Goal: Task Accomplishment & Management: Use online tool/utility

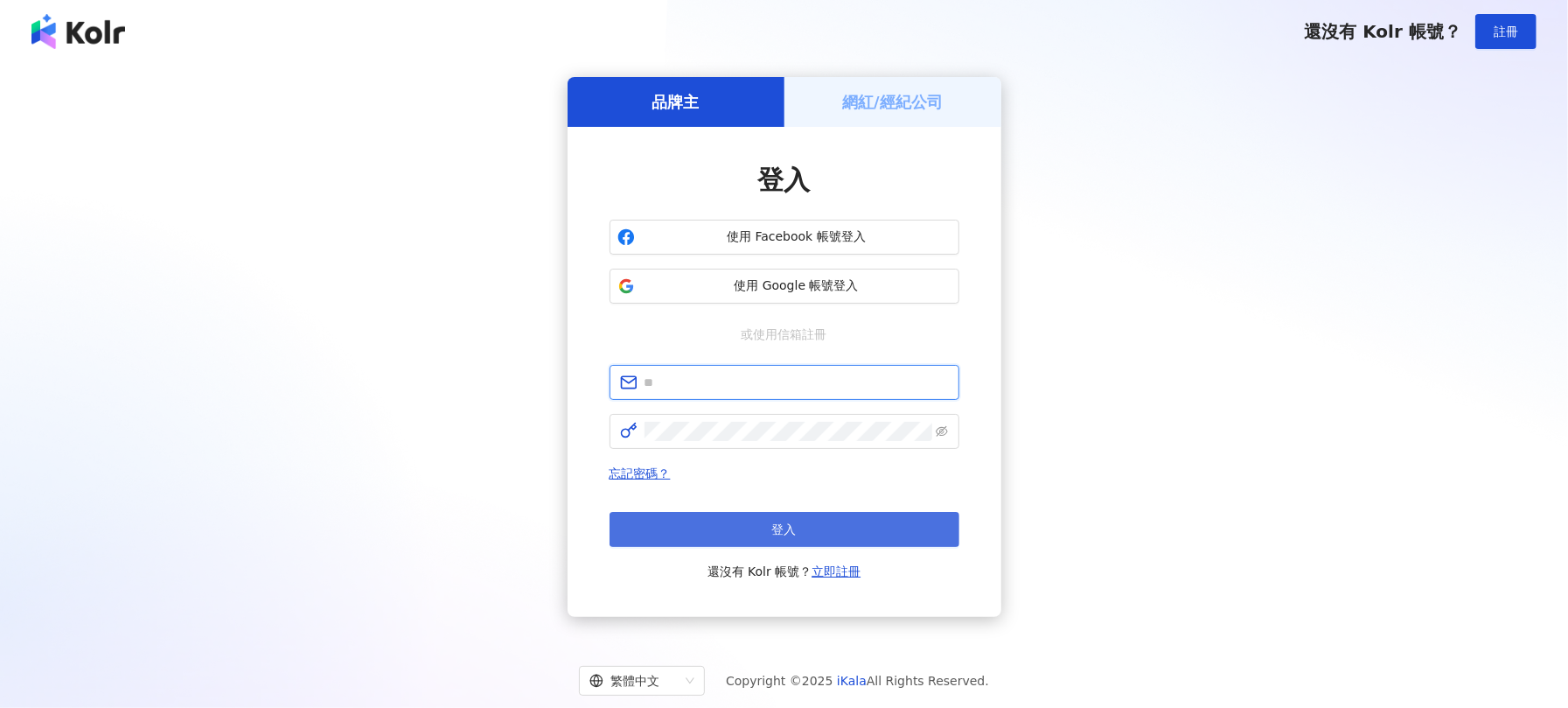
type input "**********"
click at [759, 529] on button "登入" at bounding box center [784, 529] width 350 height 35
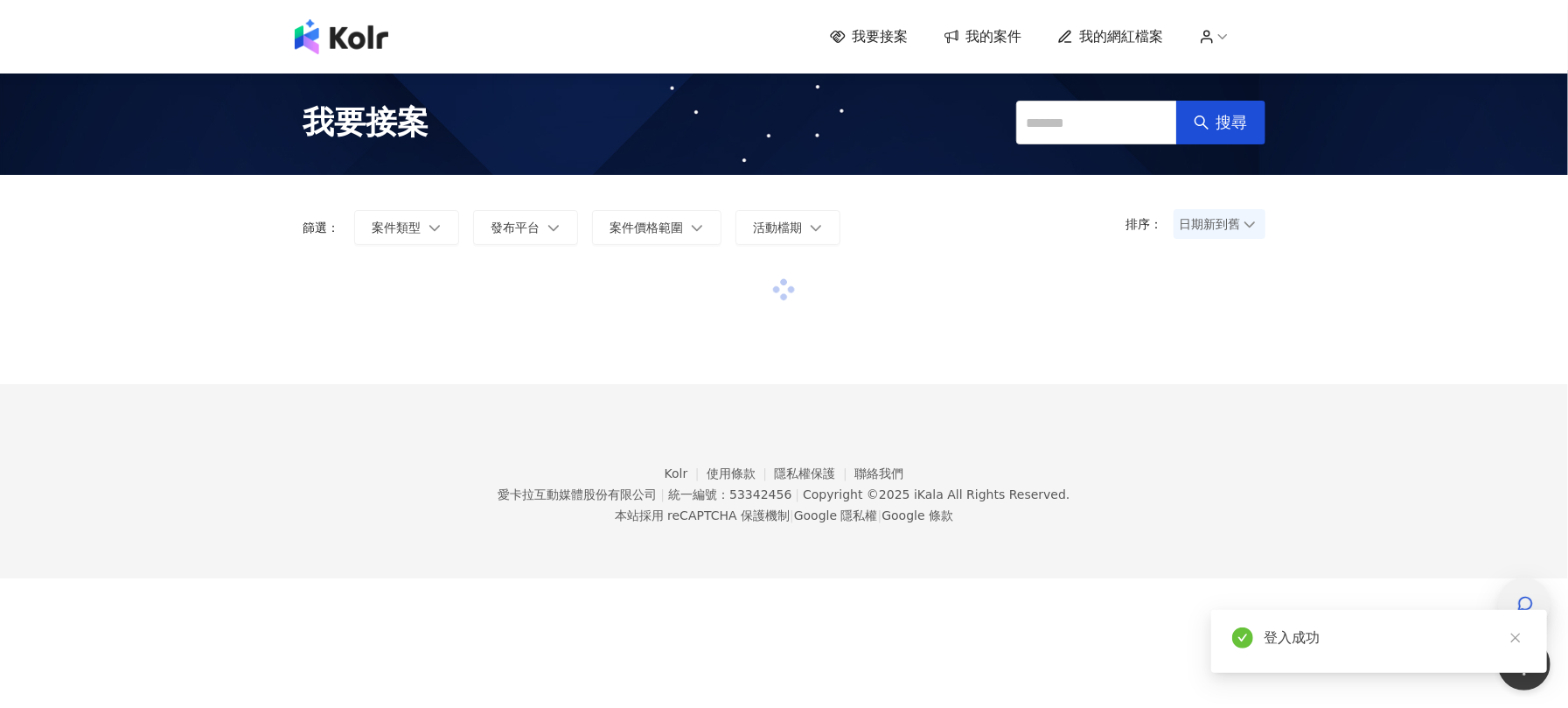
click at [1519, 589] on div "button" at bounding box center [1525, 604] width 23 height 39
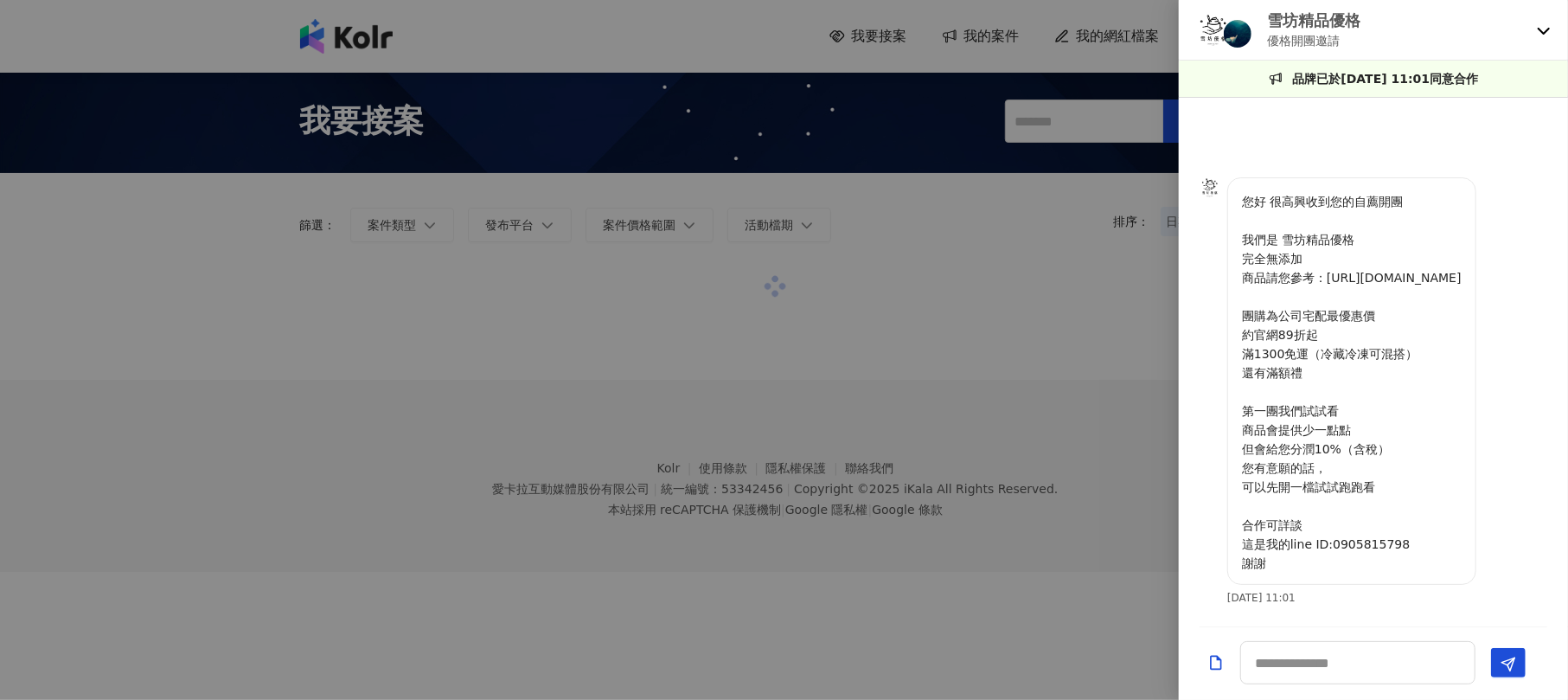
click at [1543, 15] on div "雪坊精品優格 優格開團邀請" at bounding box center [1373, 30] width 389 height 60
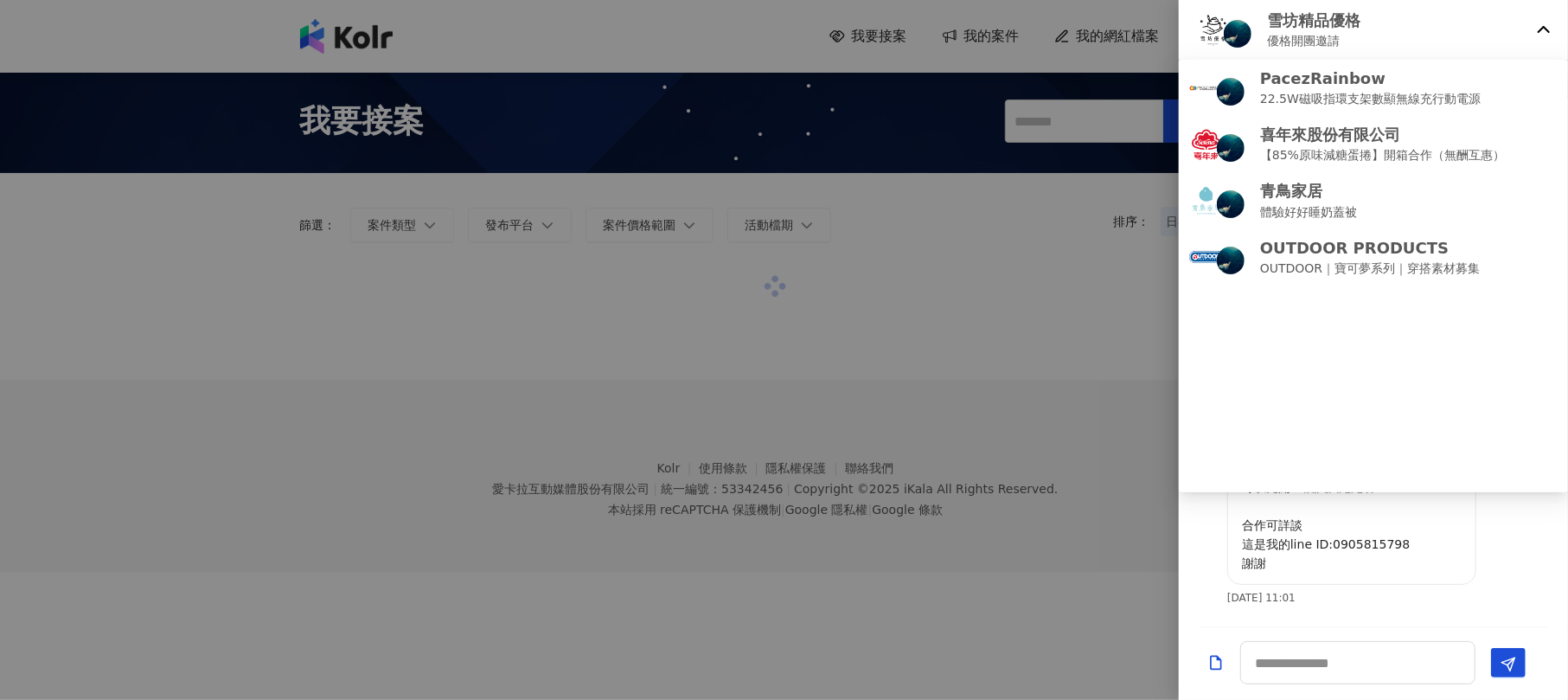
click at [1543, 35] on icon at bounding box center [1543, 30] width 14 height 14
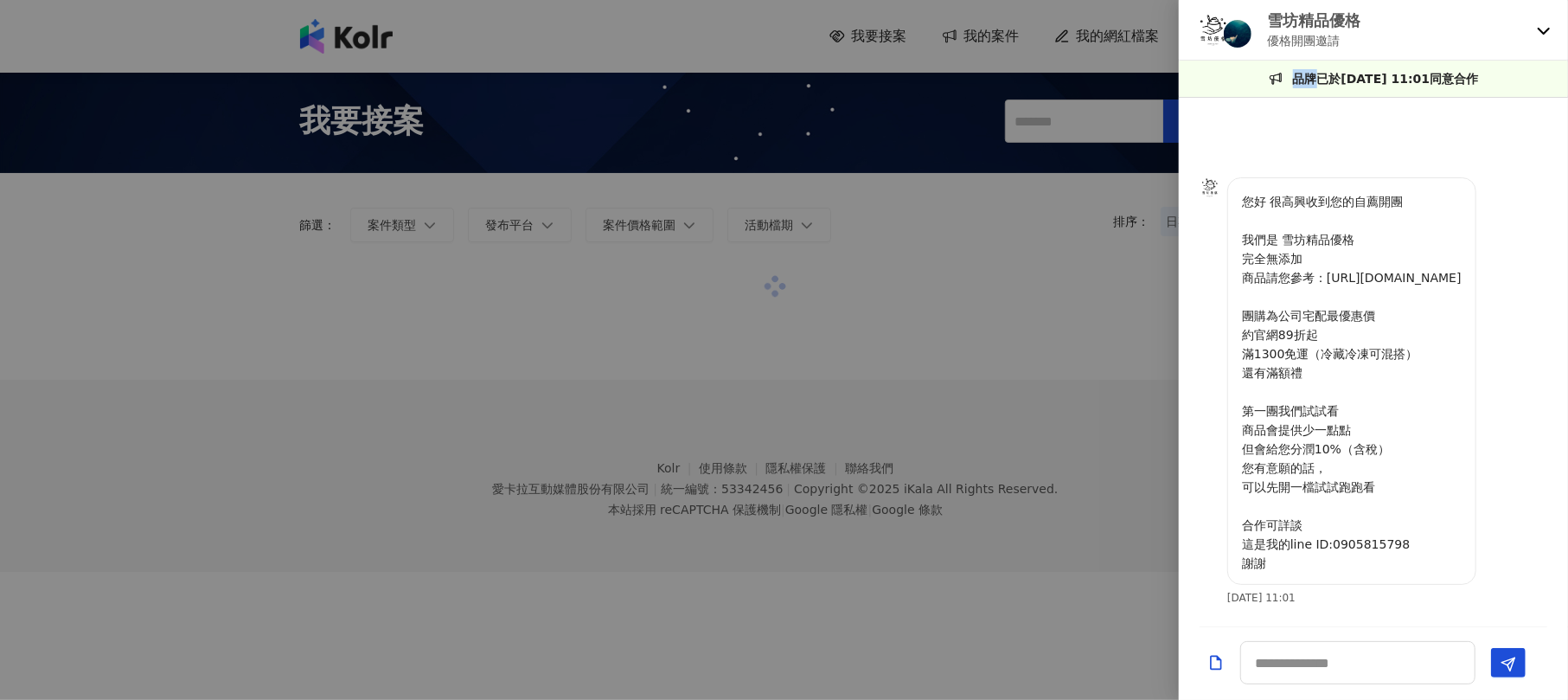
click at [1543, 35] on icon at bounding box center [1543, 30] width 14 height 14
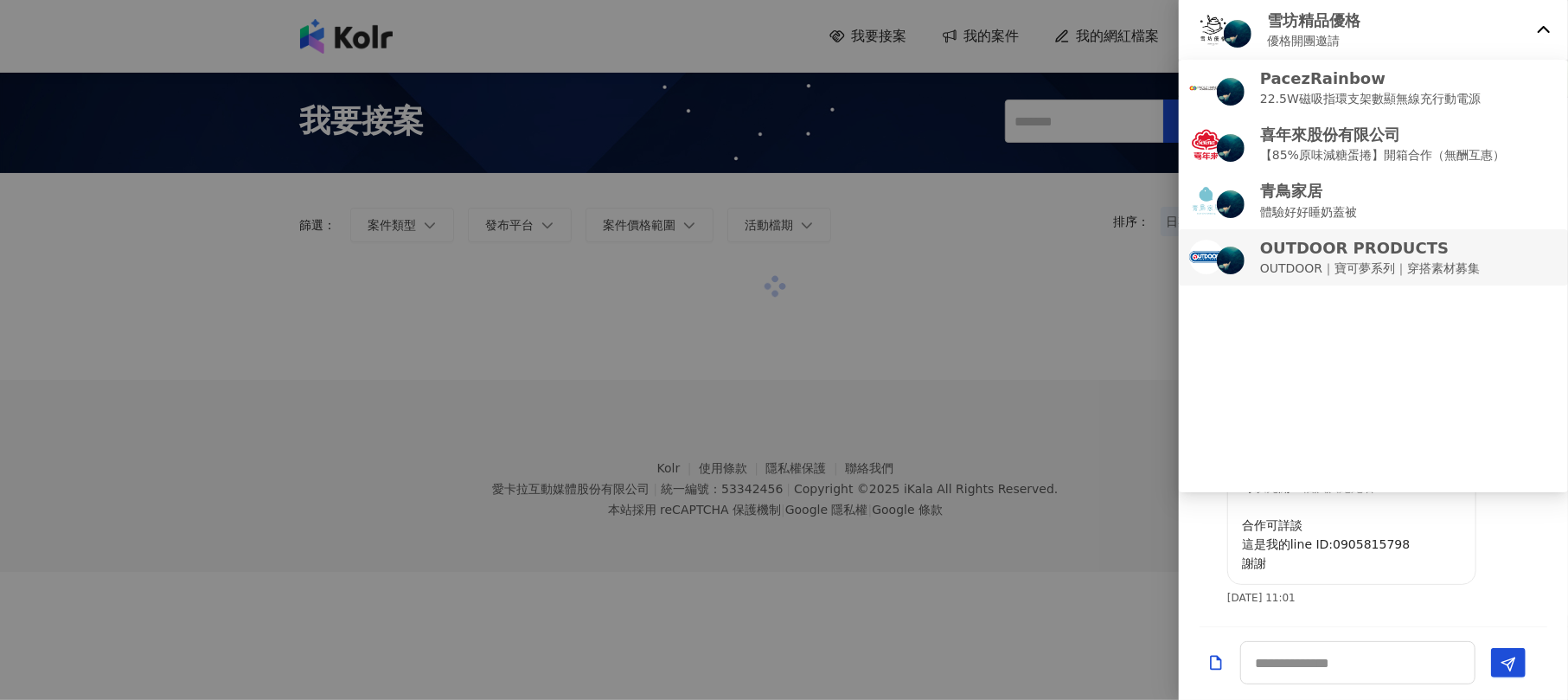
click at [1322, 240] on p "OUTDOOR PRODUCTS" at bounding box center [1370, 248] width 220 height 22
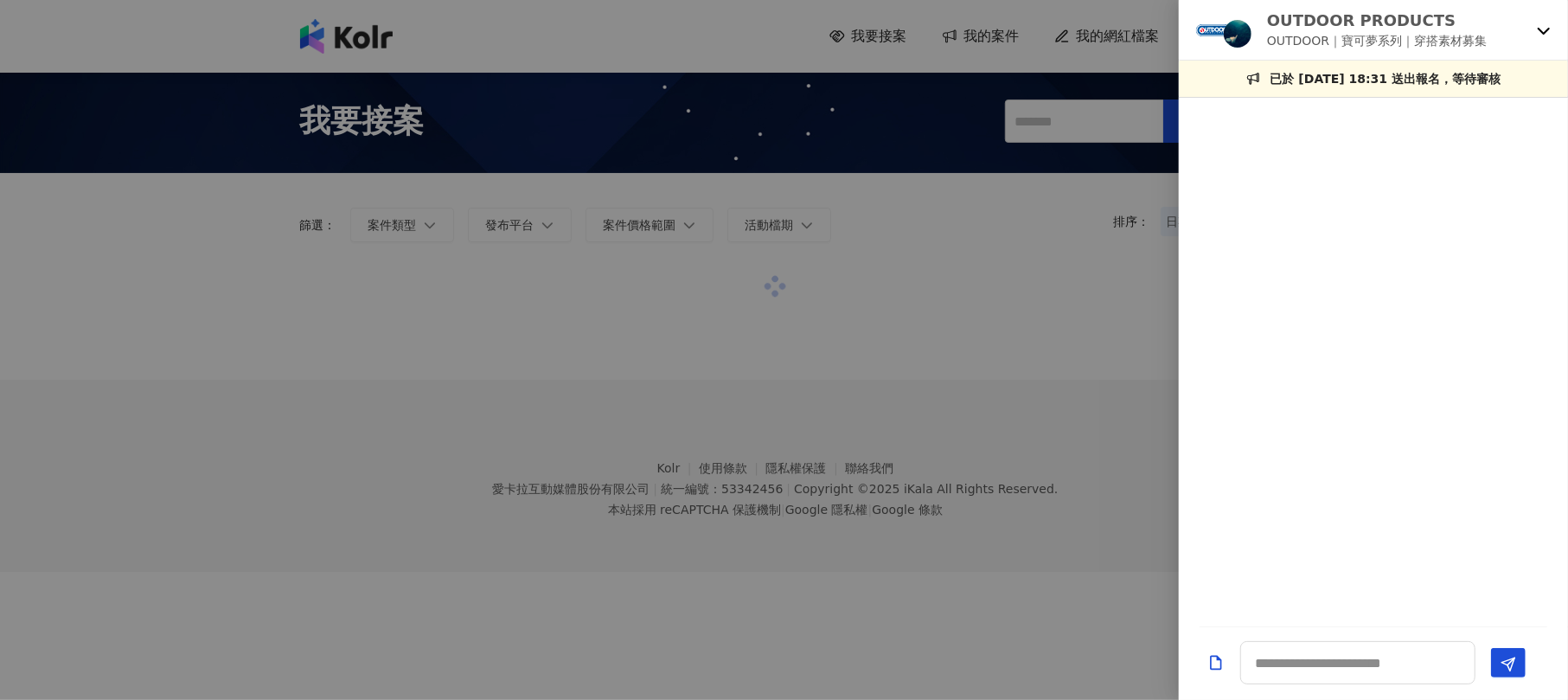
click at [854, 252] on div at bounding box center [784, 350] width 1568 height 700
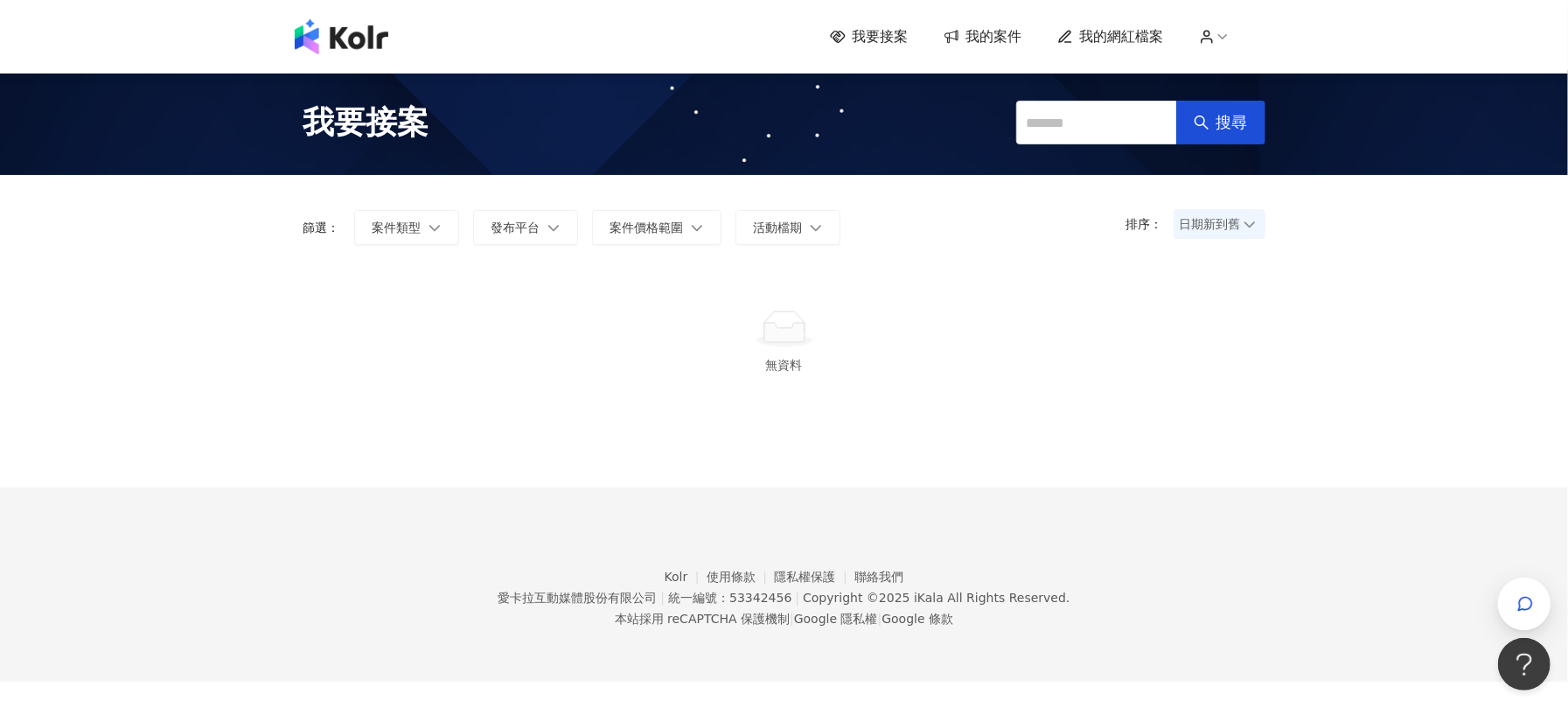
click at [93, 383] on div "我要接案 我的案件 我的網紅檔案 我要接案 搜尋 排序： 日期新到舊 篩選： 案件類型 發布平台 案件價格範圍 活動檔期 清除 套用 無資料 Kolr 使用條…" at bounding box center [784, 341] width 1568 height 682
click at [1516, 603] on icon "button" at bounding box center [1525, 604] width 17 height 17
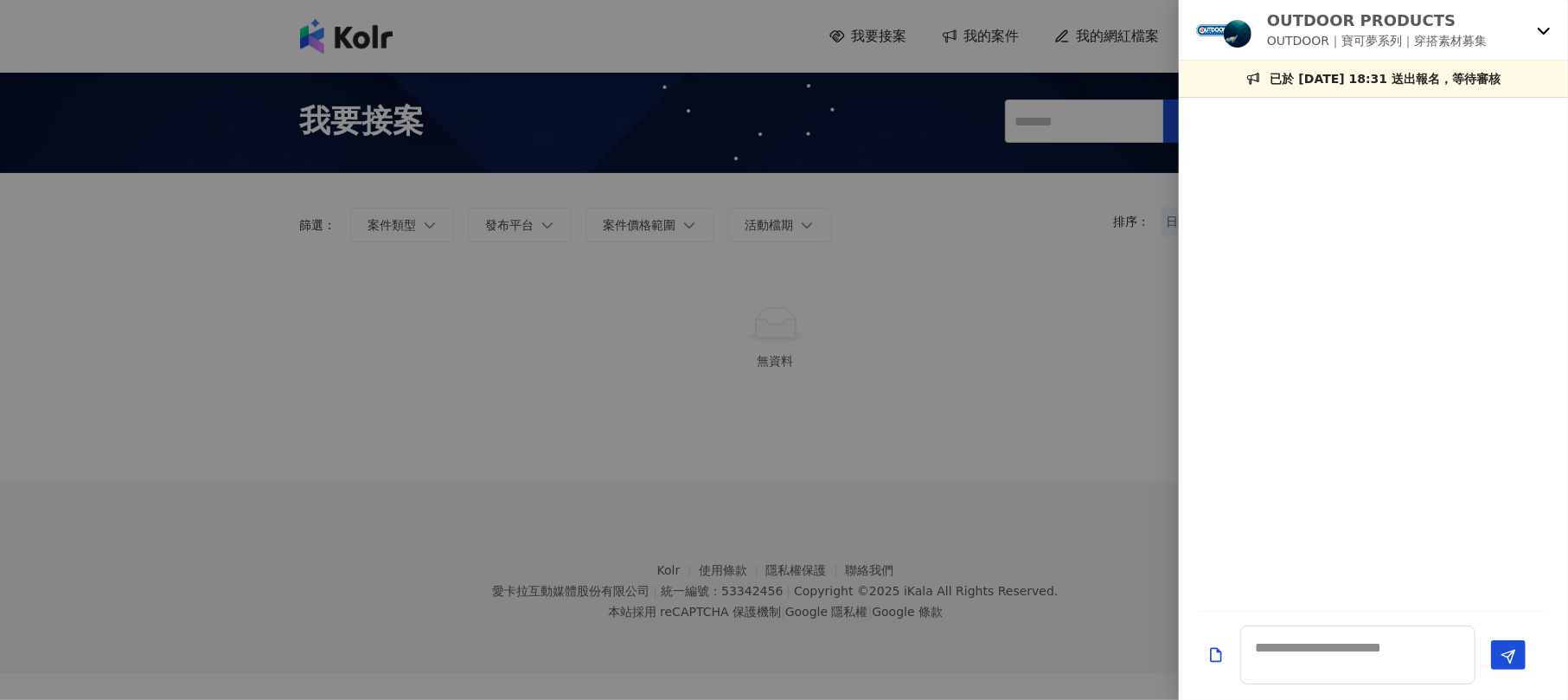
click at [1537, 11] on div "OUTDOOR PRODUCTS OUTDOOR｜寶可夢系列｜穿搭素材募集" at bounding box center [1373, 30] width 389 height 60
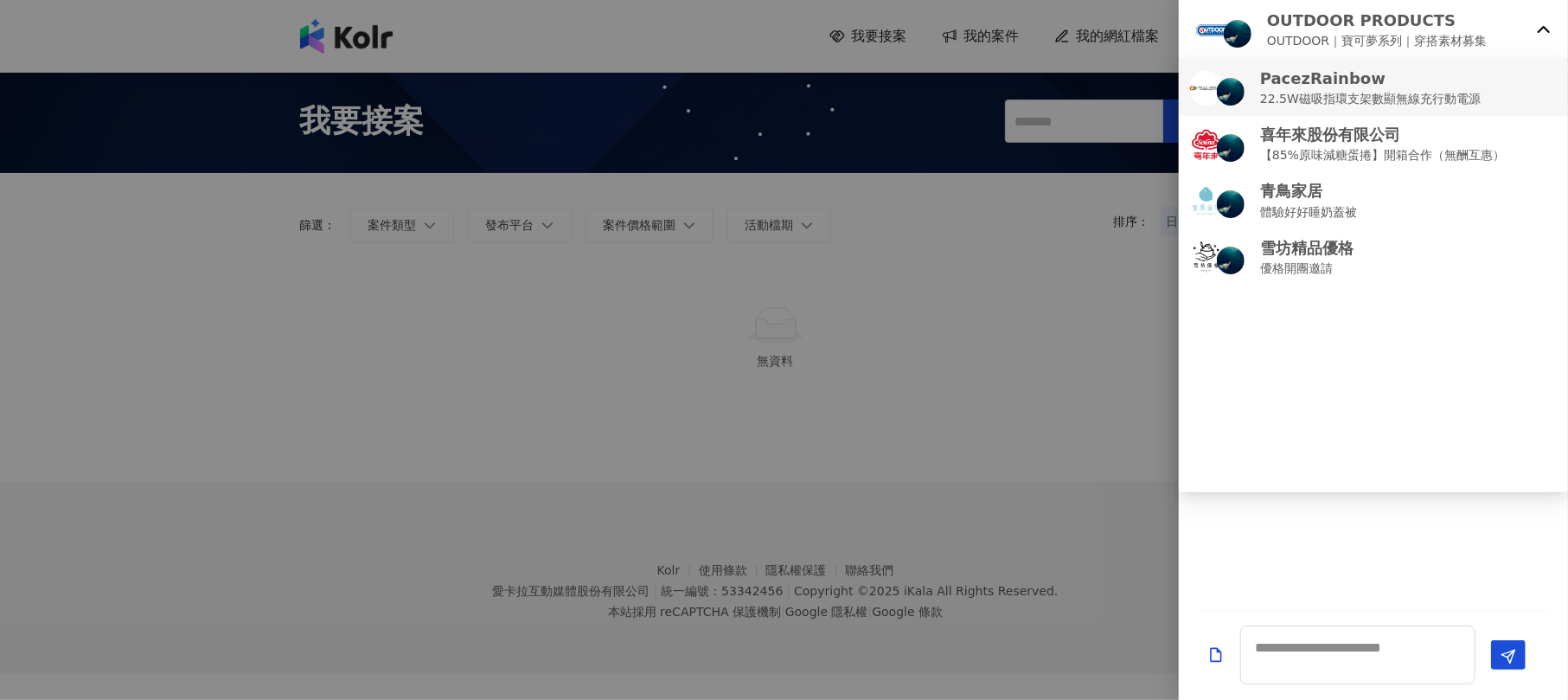
click at [1291, 91] on p "22.5W磁吸指環支架數顯無線充行動電源" at bounding box center [1371, 98] width 221 height 19
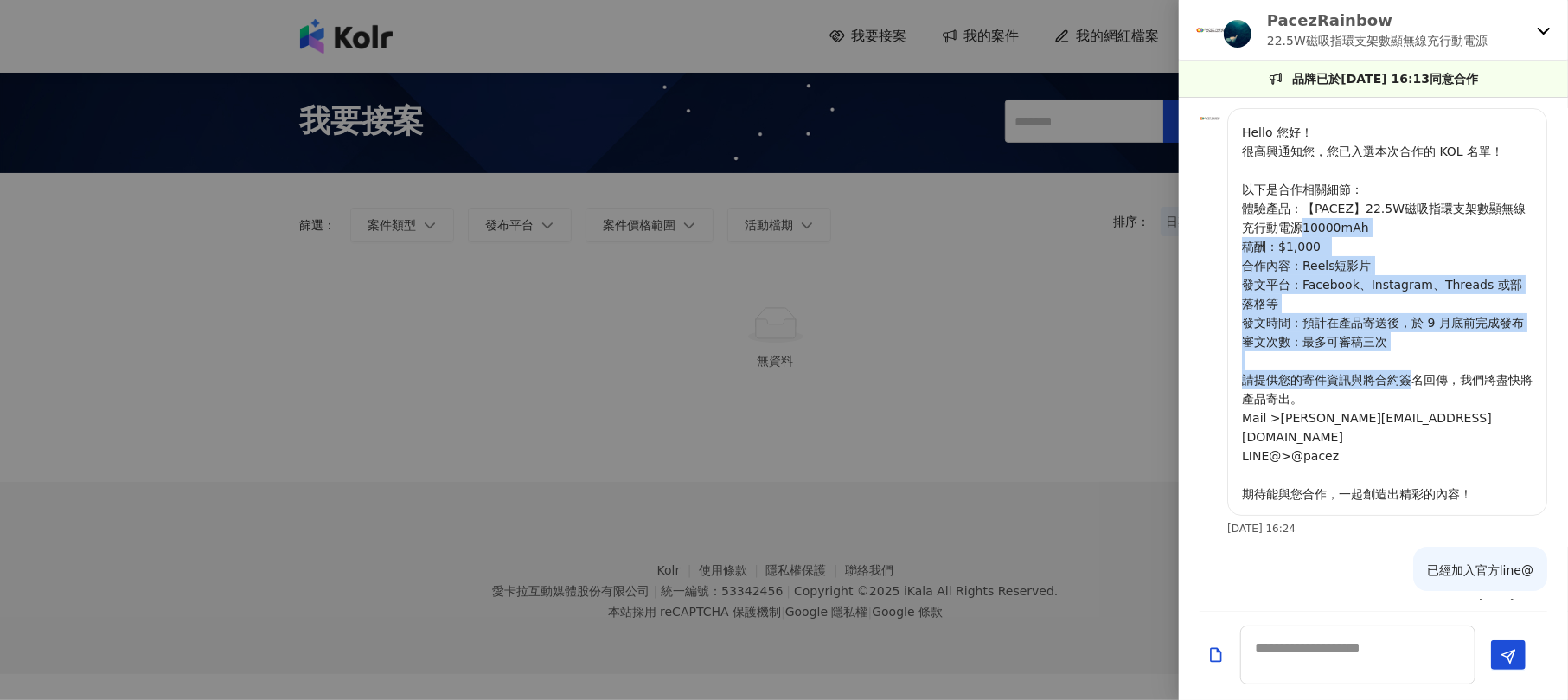
drag, startPoint x: 1314, startPoint y: 237, endPoint x: 1416, endPoint y: 401, distance: 193.1
click at [1416, 401] on p "Hello 您好！ 很高興通知您，您已入選本次合作的 KOL 名單！ 以下是合作相關細節： 體驗產品：【PACEZ】22.5W磁吸指環支架數顯無線充行動電源1…" at bounding box center [1387, 313] width 291 height 381
click at [1416, 402] on p "Hello 您好！ 很高興通知您，您已入選本次合作的 KOL 名單！ 以下是合作相關細節： 體驗產品：【PACEZ】22.5W磁吸指環支架數顯無線充行動電源1…" at bounding box center [1387, 313] width 291 height 381
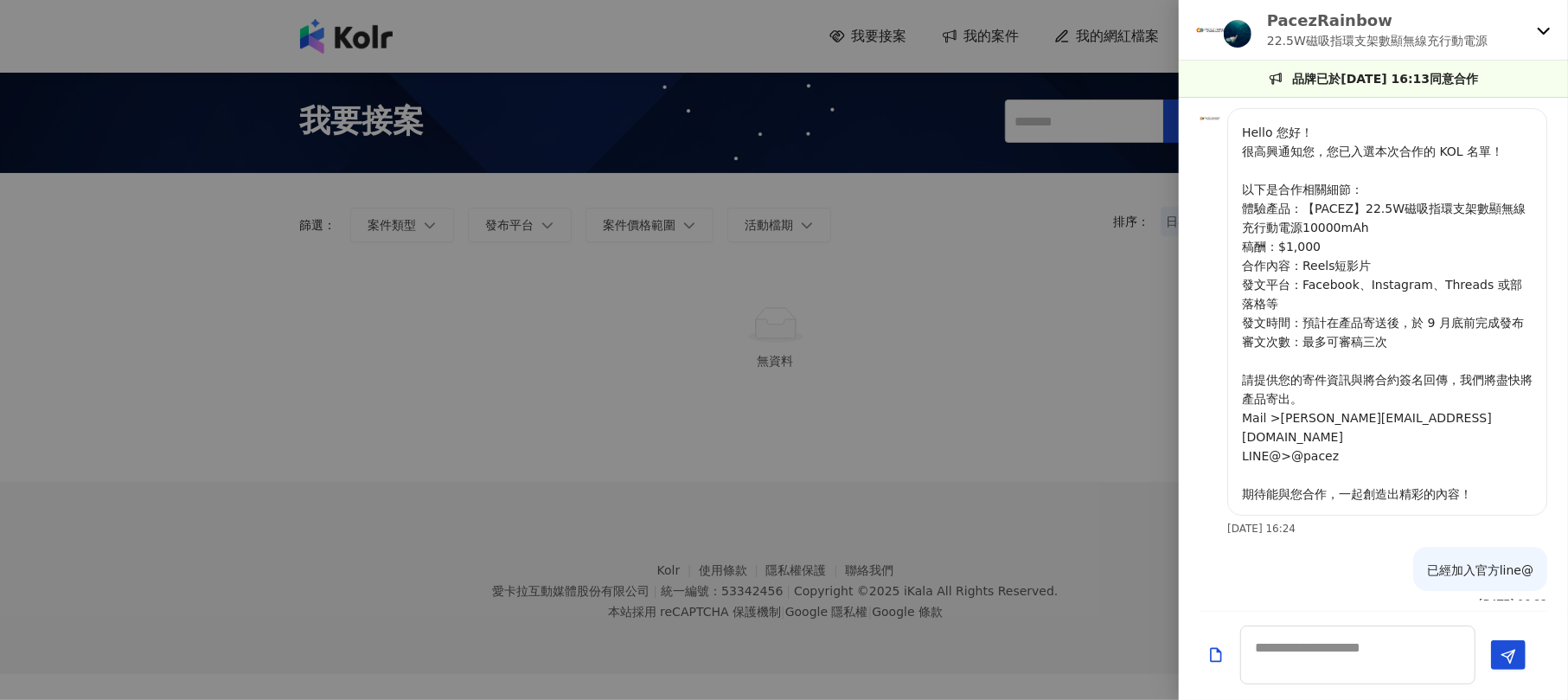
click at [1223, 32] on img at bounding box center [1237, 33] width 27 height 27
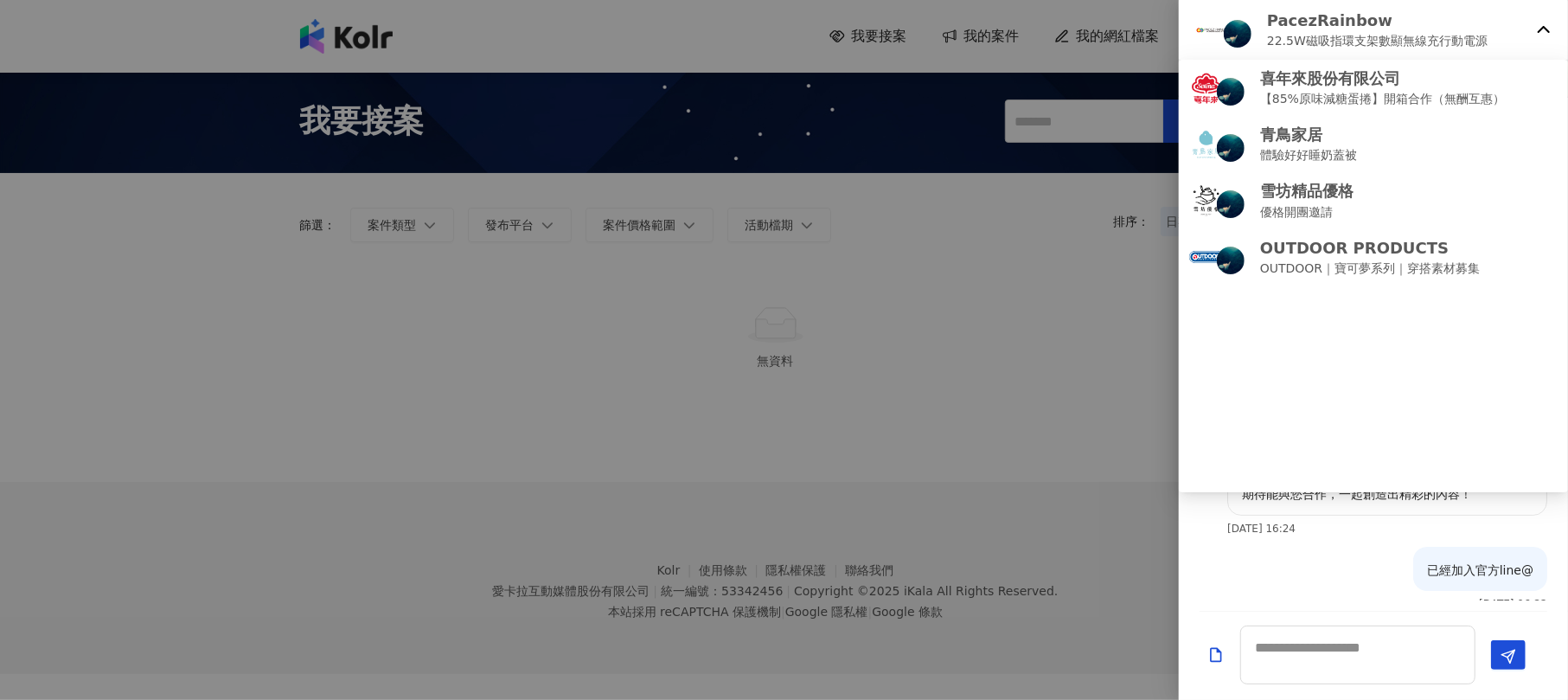
click at [841, 288] on div at bounding box center [784, 350] width 1568 height 700
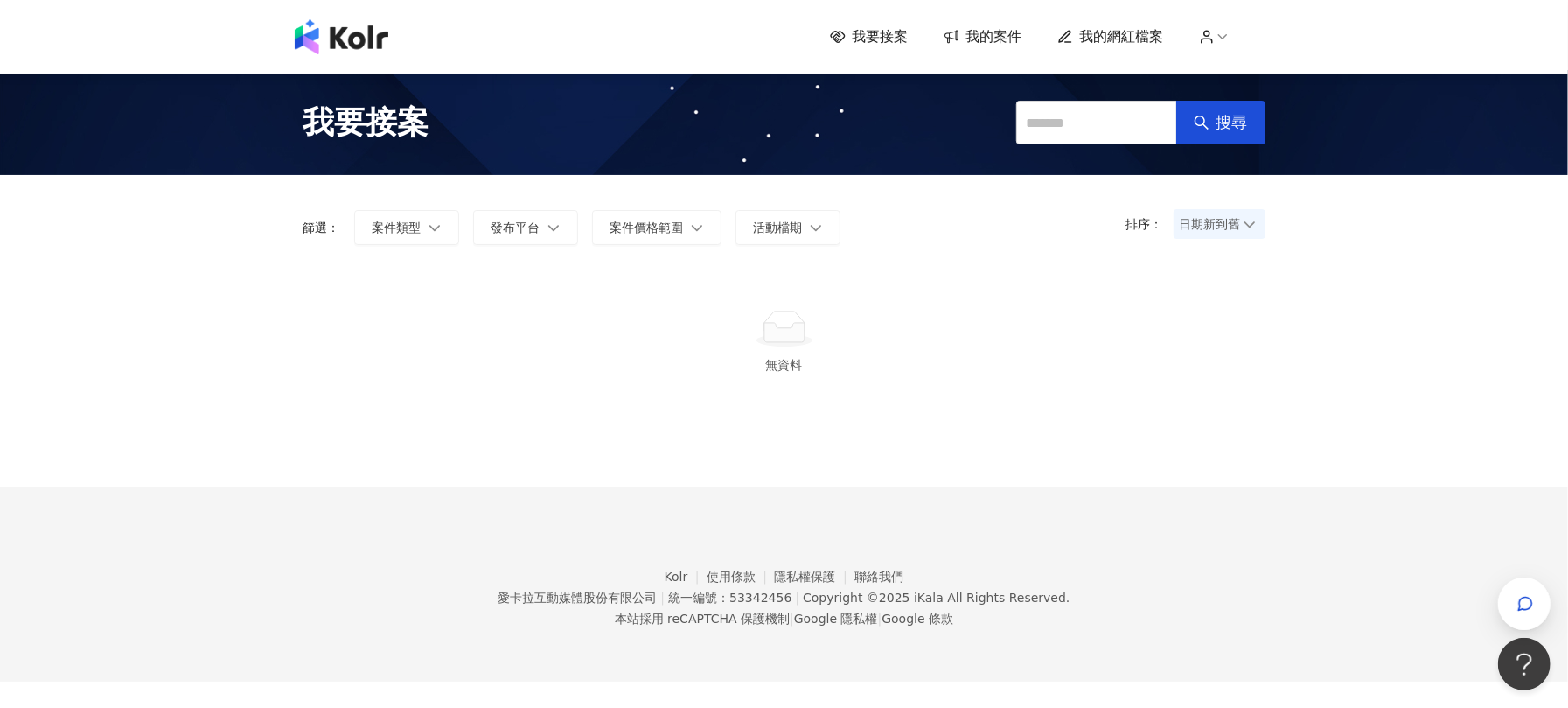
click at [907, 36] on span "我要接案" at bounding box center [880, 36] width 56 height 19
